Goal: Find specific fact: Find specific fact

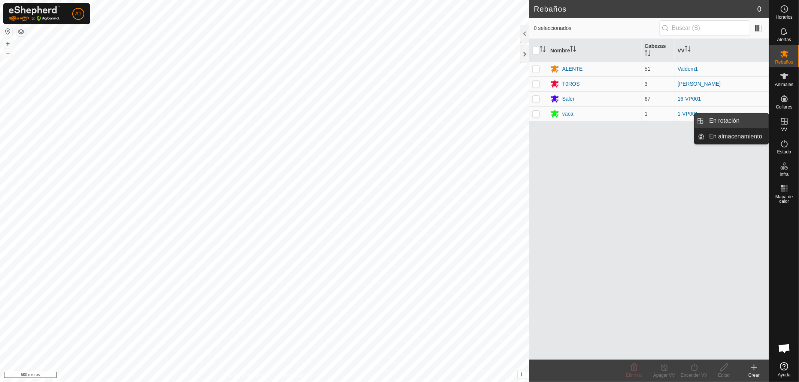
click at [723, 120] on link "En rotación" at bounding box center [737, 120] width 64 height 15
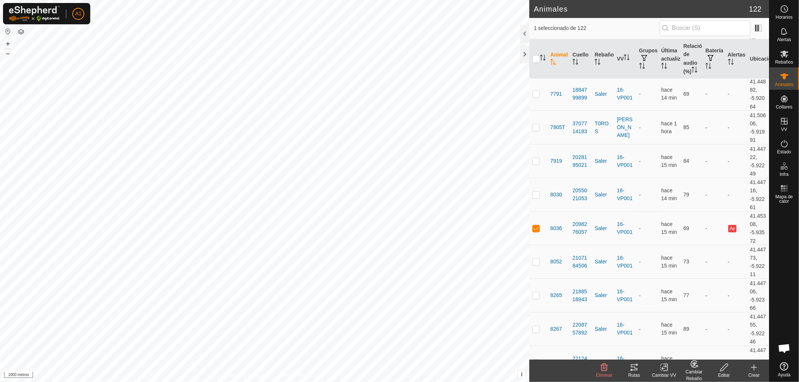
scroll to position [2332, 0]
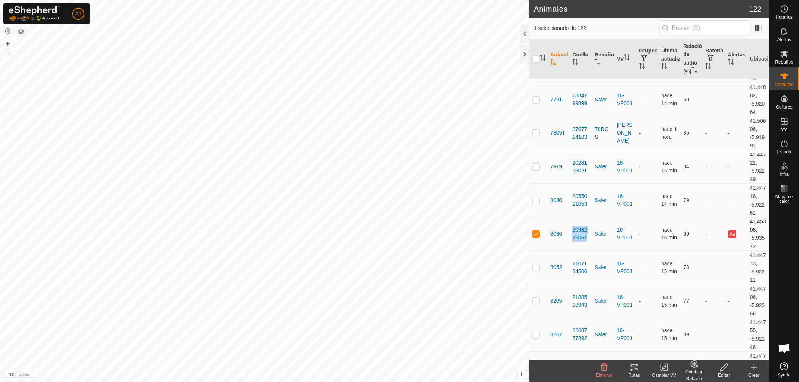
drag, startPoint x: 571, startPoint y: 150, endPoint x: 588, endPoint y: 159, distance: 19.1
click at [588, 217] on td "2098276057" at bounding box center [580, 234] width 22 height 34
copy font "2098276057"
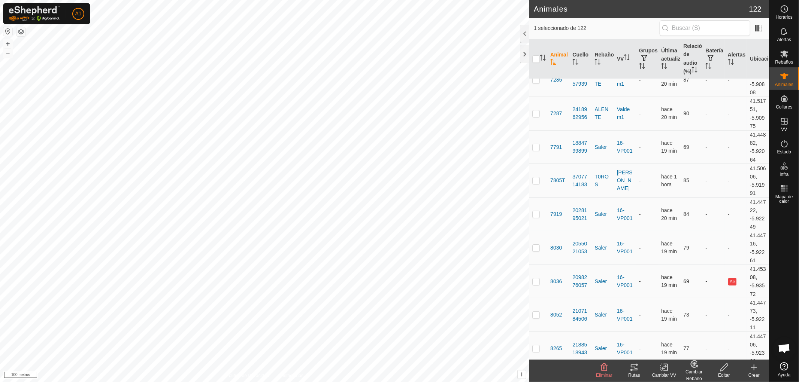
click at [536, 279] on p-checkbox at bounding box center [535, 282] width 7 height 6
checkbox input "false"
drag, startPoint x: 571, startPoint y: 196, endPoint x: 585, endPoint y: 207, distance: 18.4
click at [585, 265] on td "2098276057" at bounding box center [580, 282] width 22 height 34
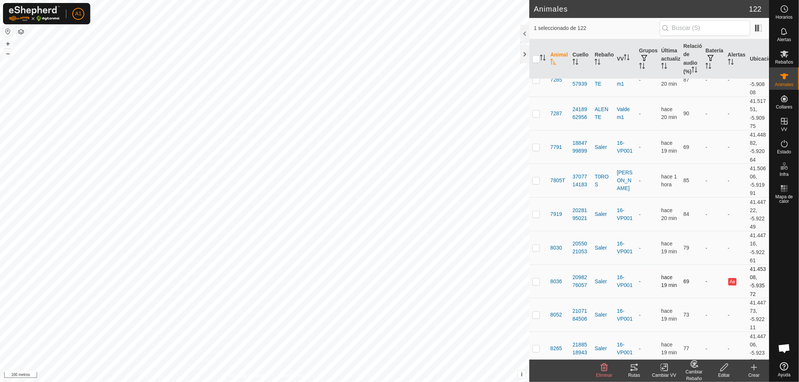
drag, startPoint x: 576, startPoint y: 199, endPoint x: 602, endPoint y: 194, distance: 26.1
click at [602, 265] on td "Saler" at bounding box center [602, 282] width 22 height 34
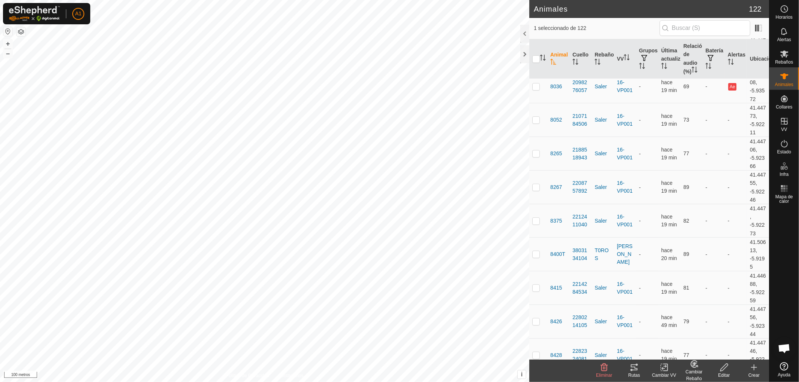
scroll to position [2485, 0]
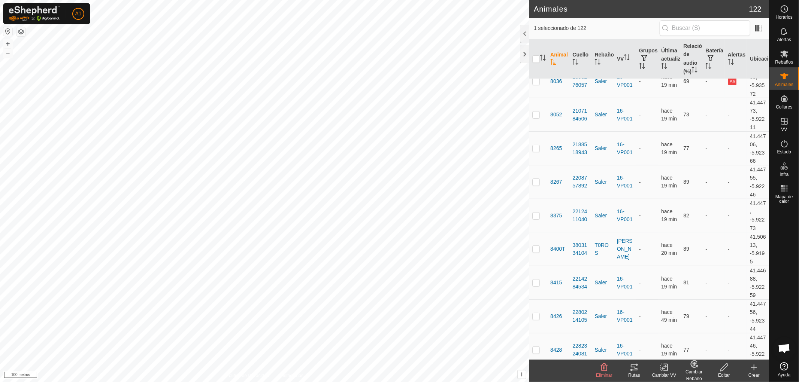
drag, startPoint x: 571, startPoint y: 321, endPoint x: 587, endPoint y: 332, distance: 19.0
copy font "2355088842"
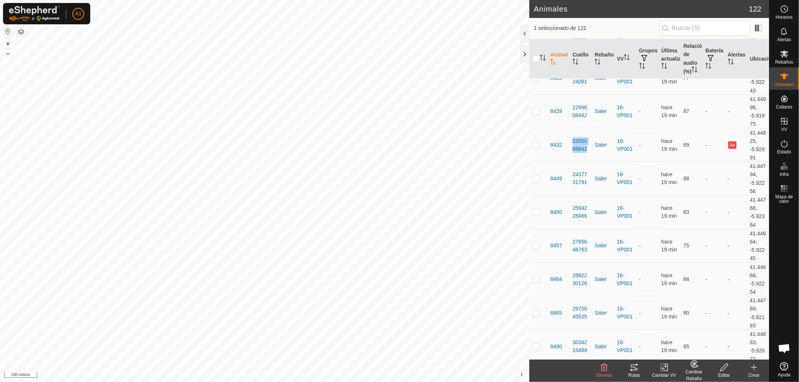
scroll to position [2791, 0]
drag, startPoint x: 572, startPoint y: 244, endPoint x: 588, endPoint y: 255, distance: 20.1
click at [588, 330] on td "3097965107" at bounding box center [580, 347] width 22 height 34
copy font "3097965107"
click at [537, 344] on p-checkbox at bounding box center [535, 347] width 7 height 6
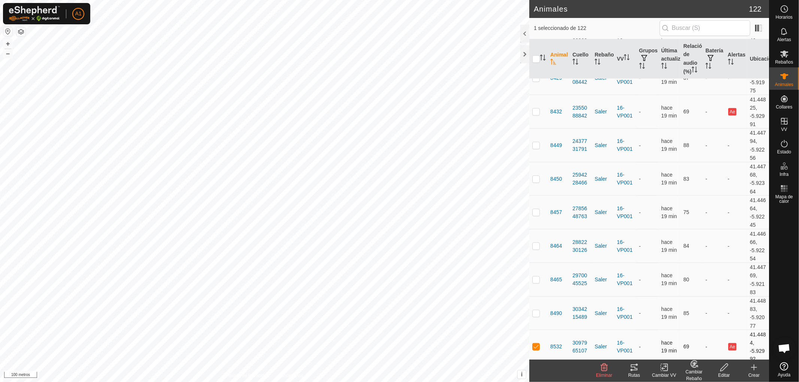
checkbox input "false"
click at [727, 57] on th "Alertas" at bounding box center [736, 59] width 22 height 40
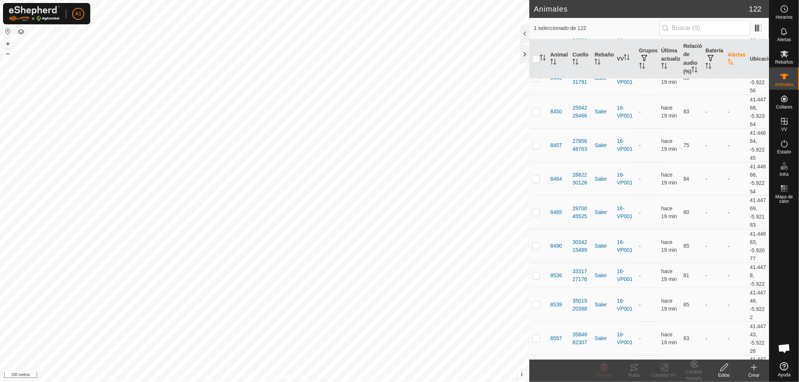
scroll to position [0, 0]
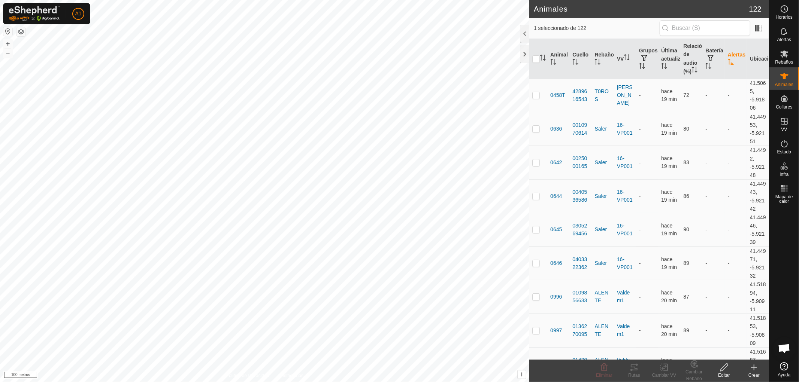
click at [727, 57] on th "Alertas" at bounding box center [736, 59] width 22 height 40
